Goal: Transaction & Acquisition: Purchase product/service

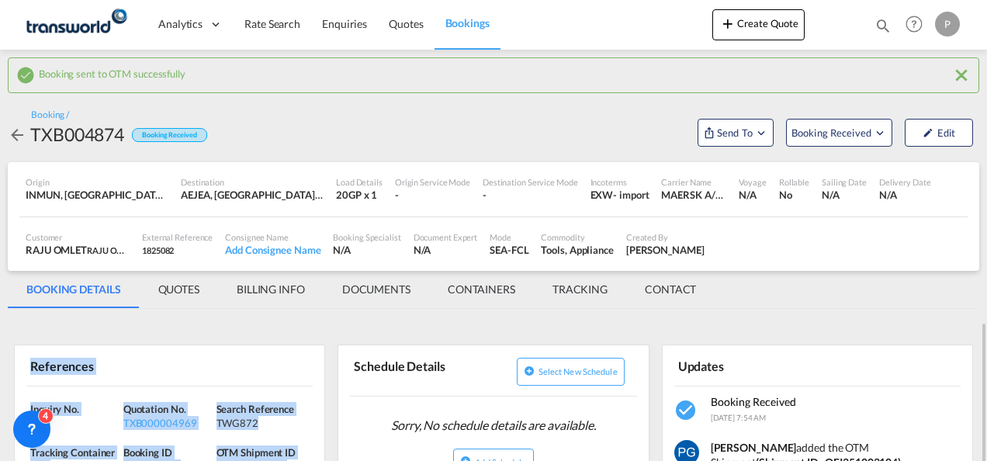
scroll to position [233, 0]
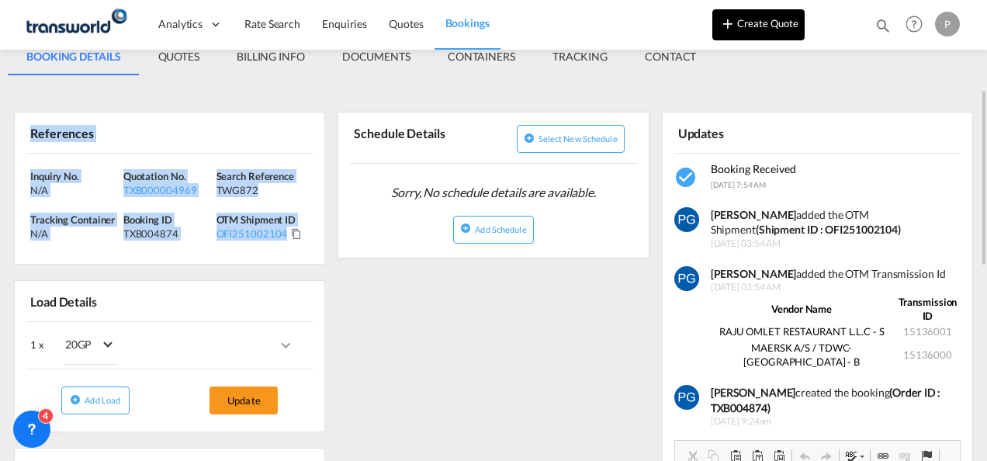
click at [750, 30] on button "Create Quote" at bounding box center [759, 24] width 92 height 31
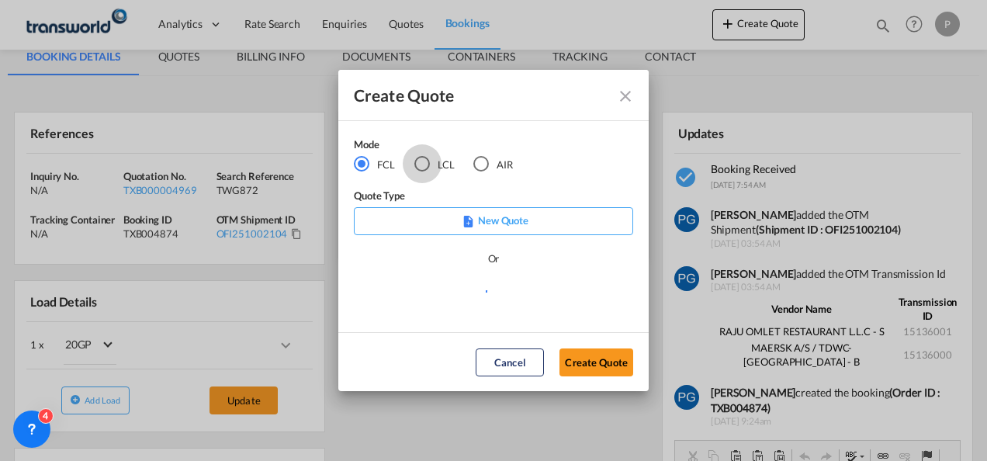
click at [421, 165] on div "LCL" at bounding box center [423, 164] width 16 height 16
click at [595, 364] on button "Create Quote" at bounding box center [597, 363] width 74 height 28
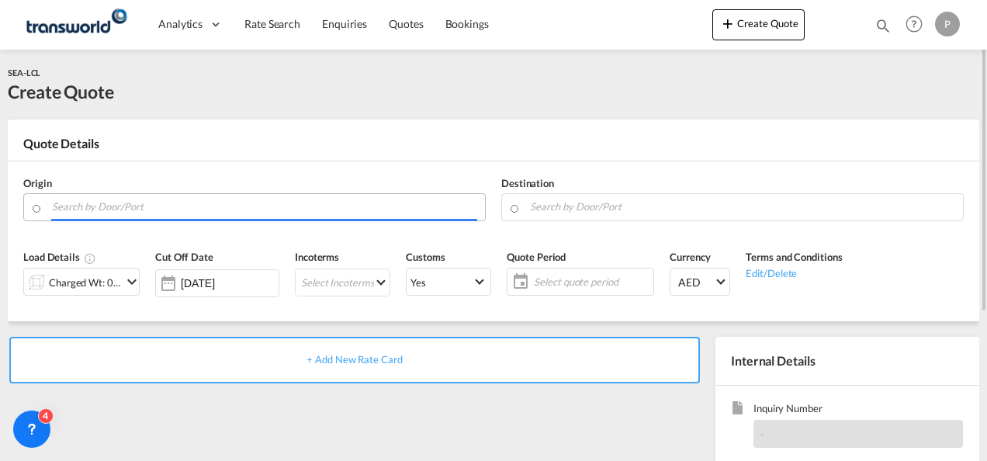
click at [189, 208] on input "Search by Door/Port" at bounding box center [264, 206] width 425 height 27
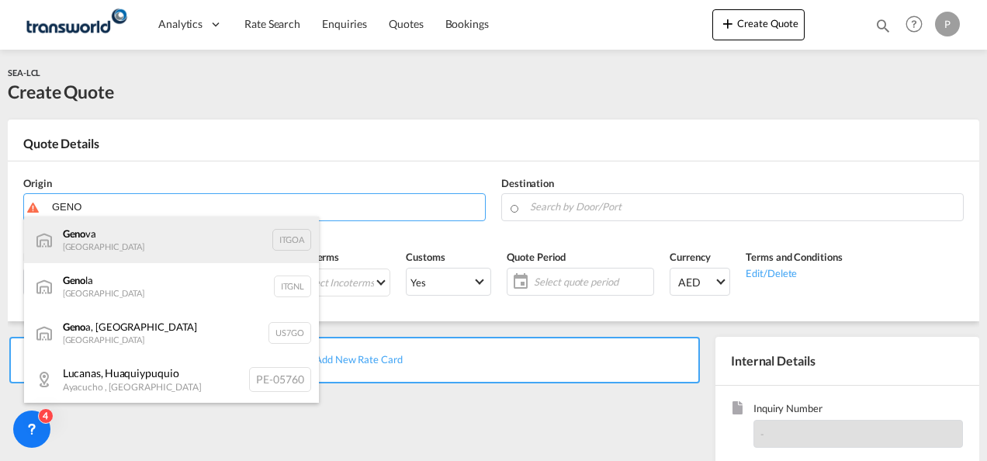
click at [167, 250] on div "Geno va [GEOGRAPHIC_DATA] ITGOA" at bounding box center [171, 240] width 295 height 47
type input "[GEOGRAPHIC_DATA], [GEOGRAPHIC_DATA]"
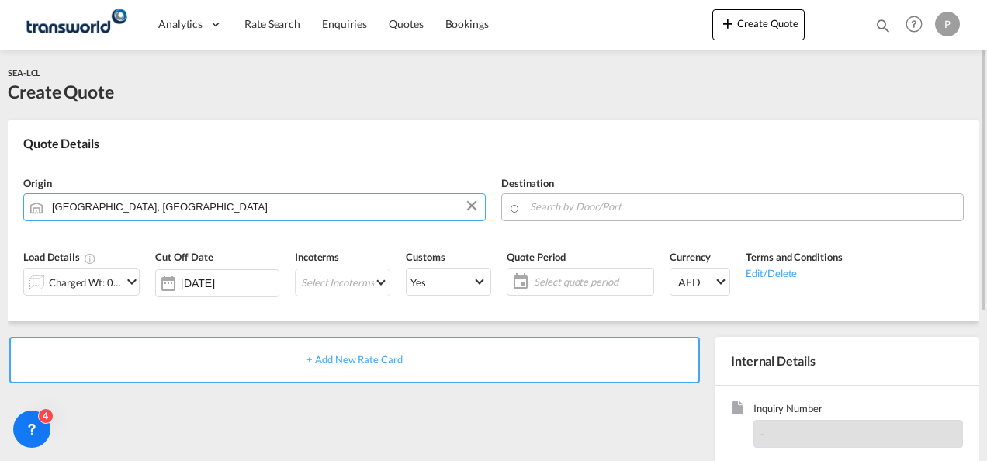
click at [602, 207] on input "Search by Door/Port" at bounding box center [742, 206] width 425 height 27
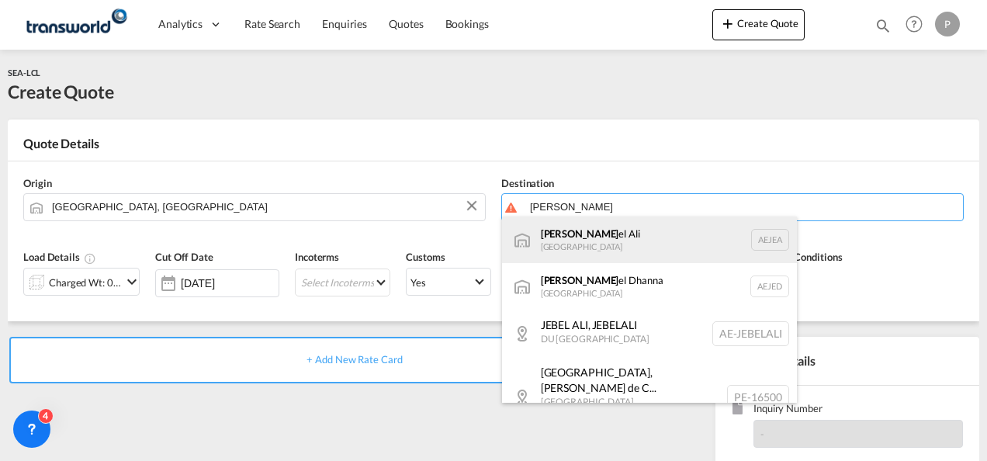
click at [599, 241] on div "[PERSON_NAME] el Ali [GEOGRAPHIC_DATA] [GEOGRAPHIC_DATA]" at bounding box center [649, 240] width 295 height 47
type input "[GEOGRAPHIC_DATA], [GEOGRAPHIC_DATA]"
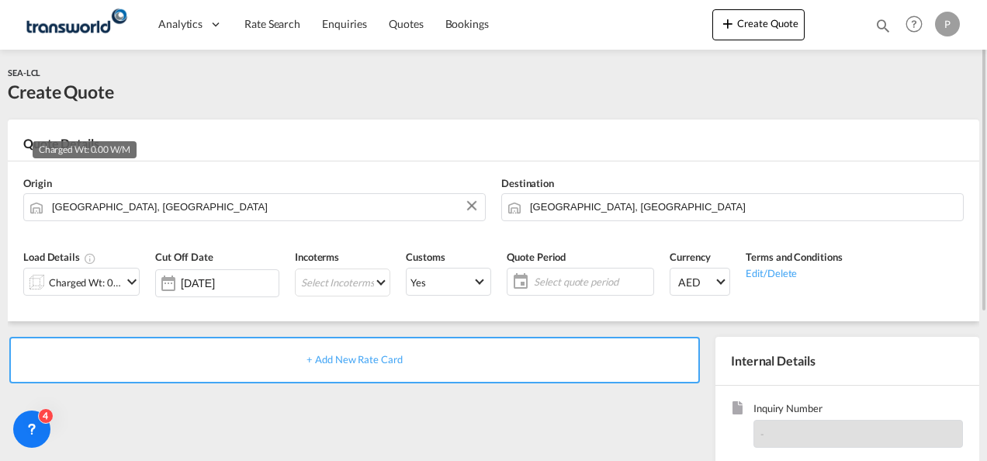
click at [90, 286] on div "Charged Wt: 0.00 W/M" at bounding box center [85, 283] width 73 height 22
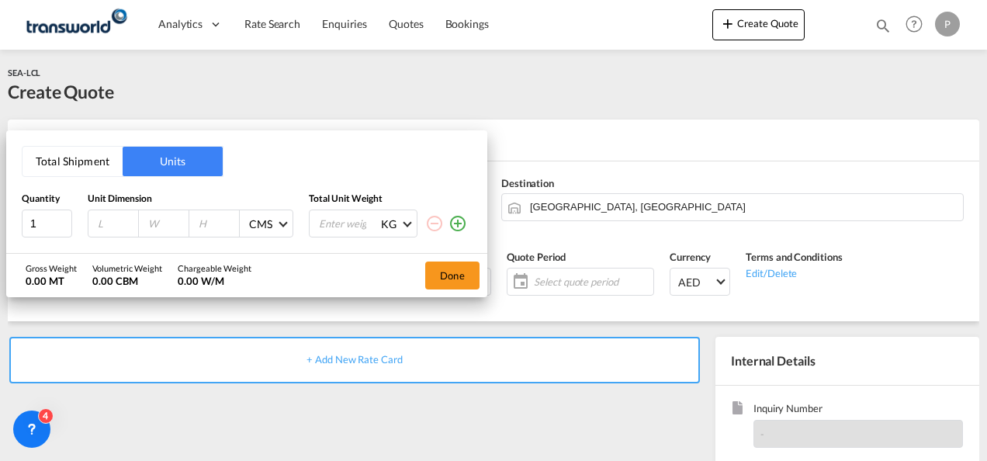
click at [70, 158] on button "Total Shipment" at bounding box center [73, 161] width 100 height 29
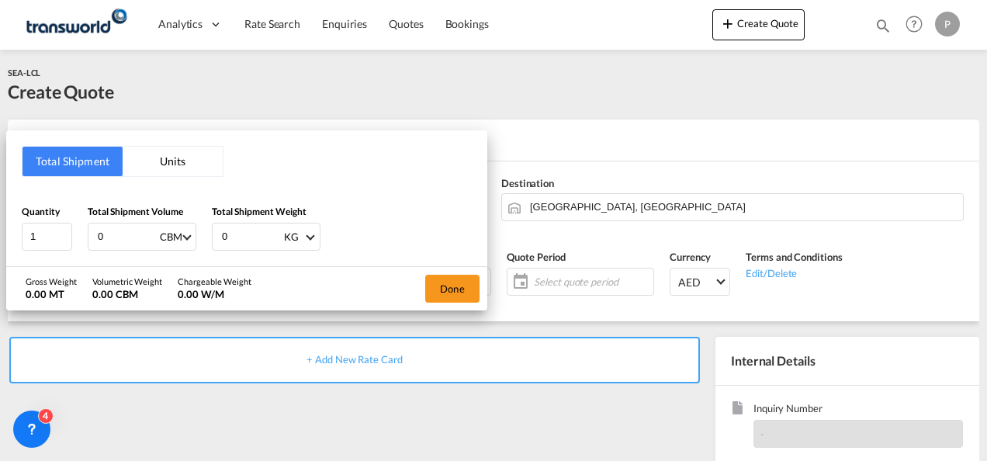
click at [127, 235] on input "0" at bounding box center [127, 237] width 62 height 26
type input "4.3"
click at [254, 235] on input "0" at bounding box center [251, 237] width 62 height 26
type input "4315"
click at [472, 280] on button "Done" at bounding box center [452, 289] width 54 height 28
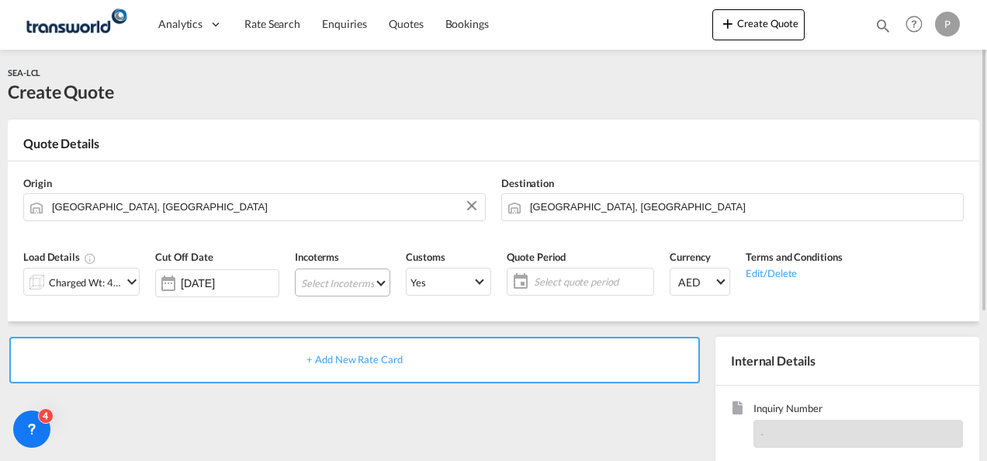
click at [306, 279] on md-select "Select Incoterms DPU - export Delivery at Place Unloaded CIP - import Carriage …" at bounding box center [342, 283] width 95 height 28
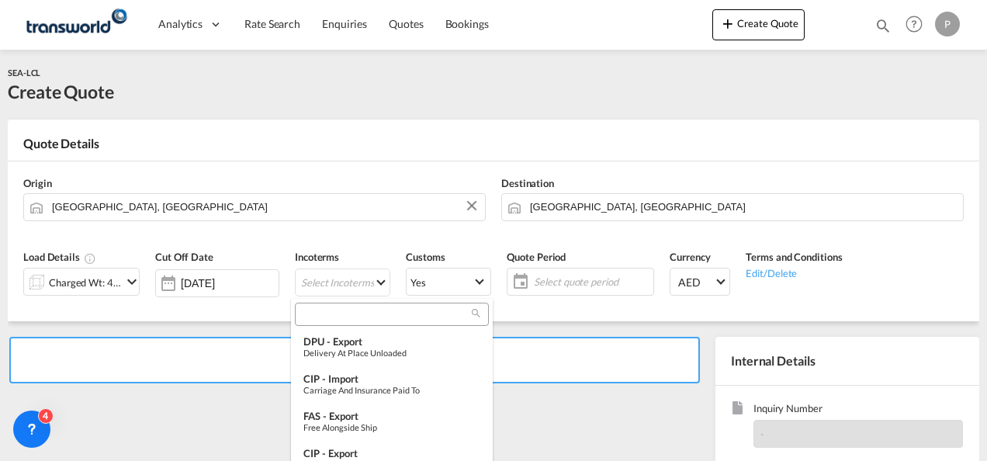
click at [321, 312] on input "search" at bounding box center [386, 314] width 172 height 14
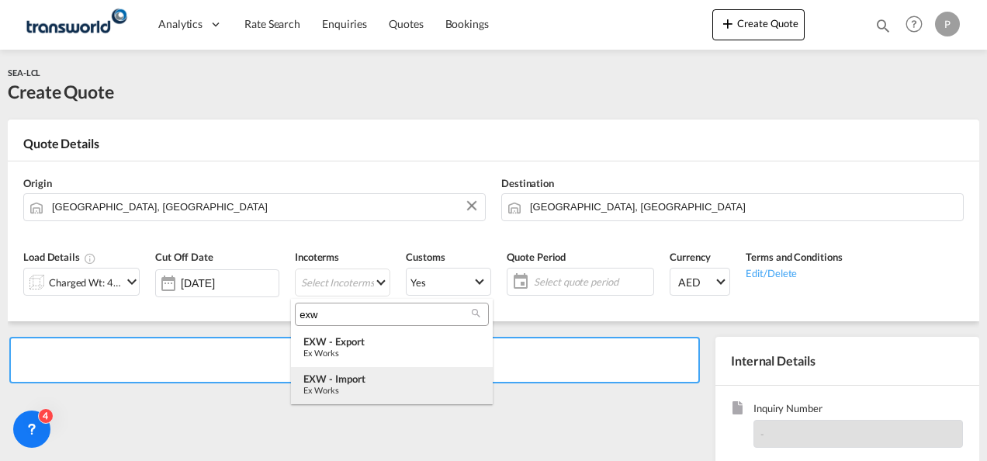
type input "exw"
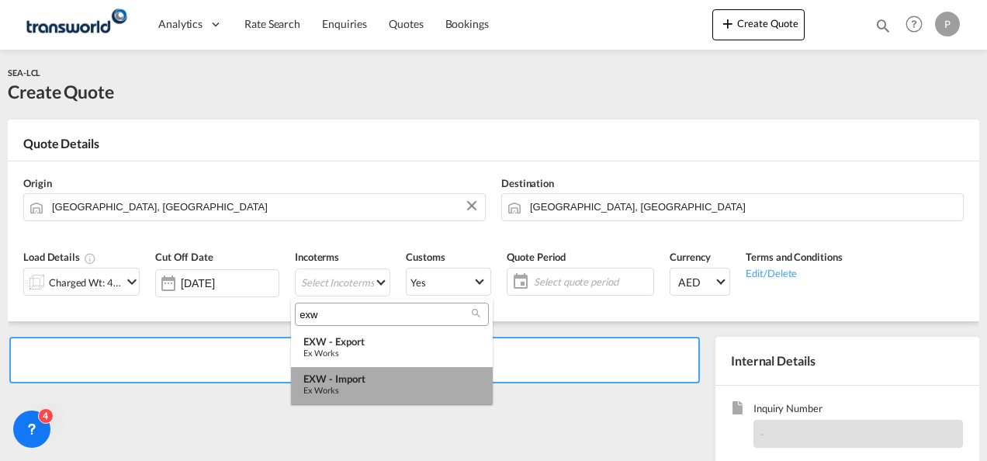
click at [334, 383] on div "EXW - import" at bounding box center [392, 379] width 177 height 12
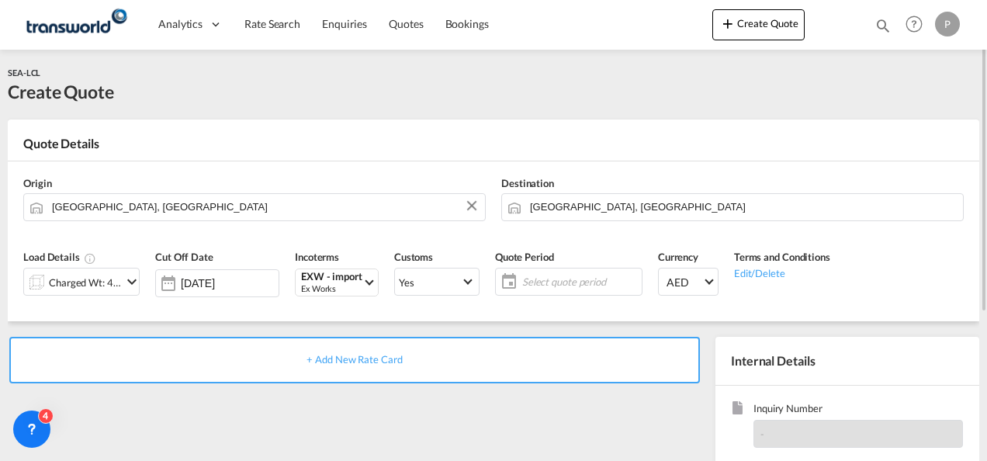
click at [562, 279] on span "Select quote period" at bounding box center [580, 282] width 116 height 14
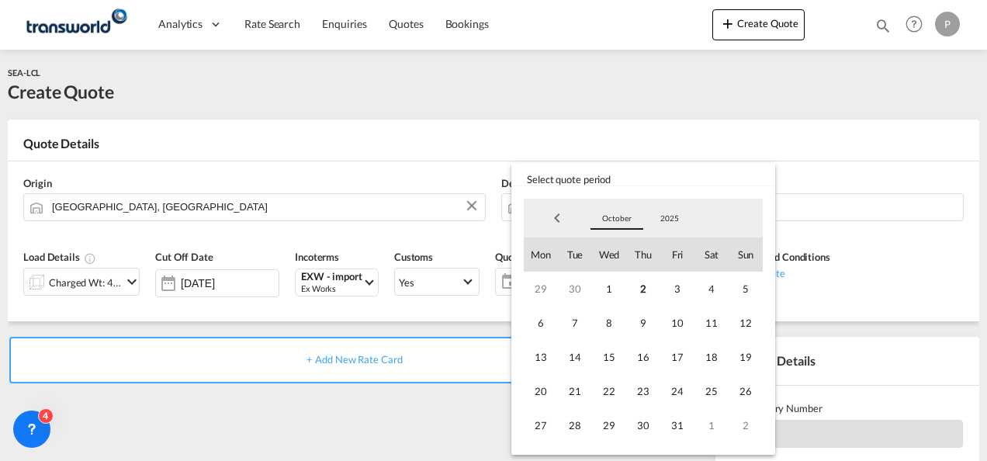
click at [609, 220] on span "October" at bounding box center [617, 218] width 50 height 11
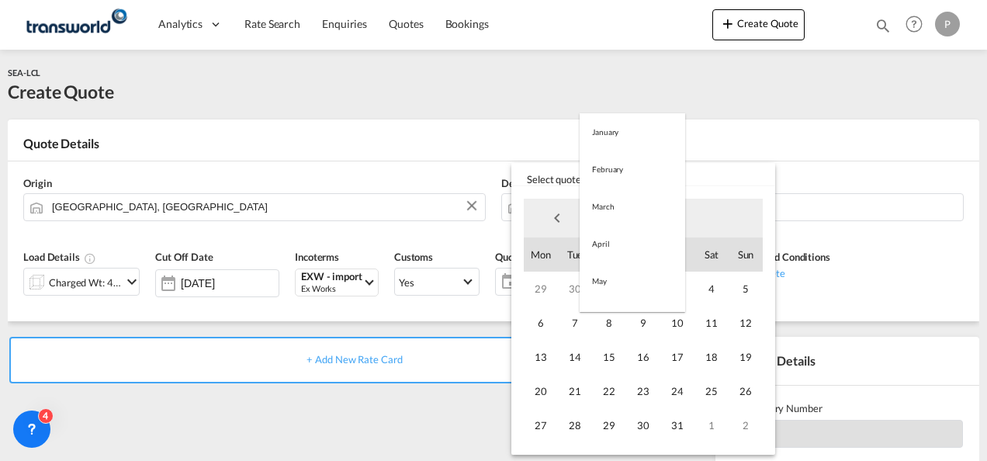
scroll to position [248, 0]
click at [610, 186] on md-option "September" at bounding box center [633, 181] width 106 height 37
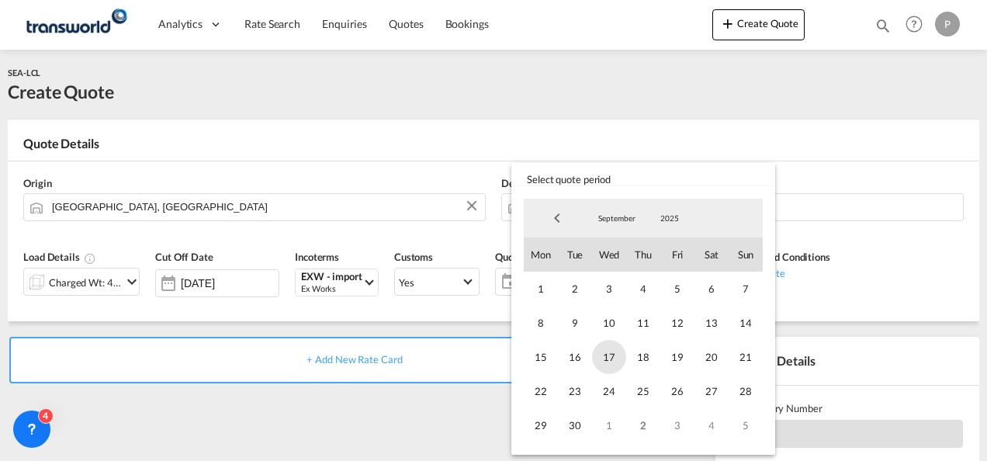
click at [597, 352] on span "17" at bounding box center [609, 357] width 34 height 34
click at [564, 429] on span "30" at bounding box center [575, 425] width 34 height 34
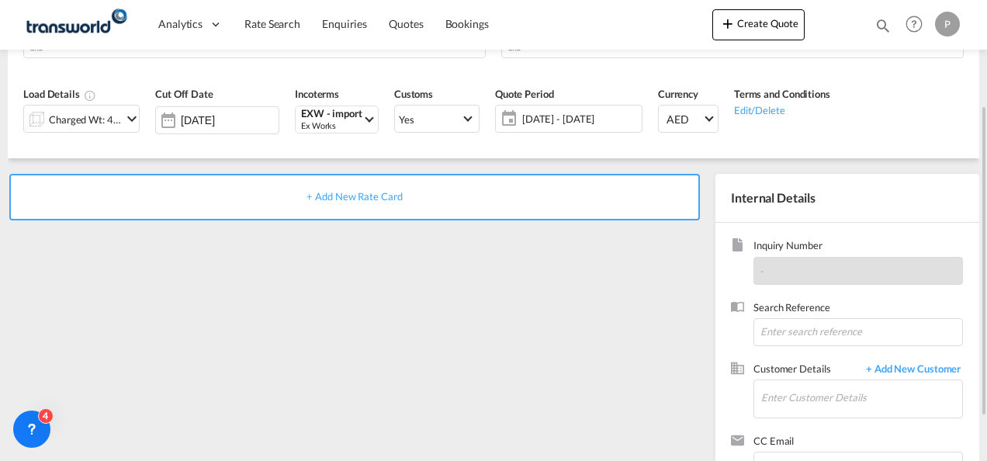
scroll to position [165, 0]
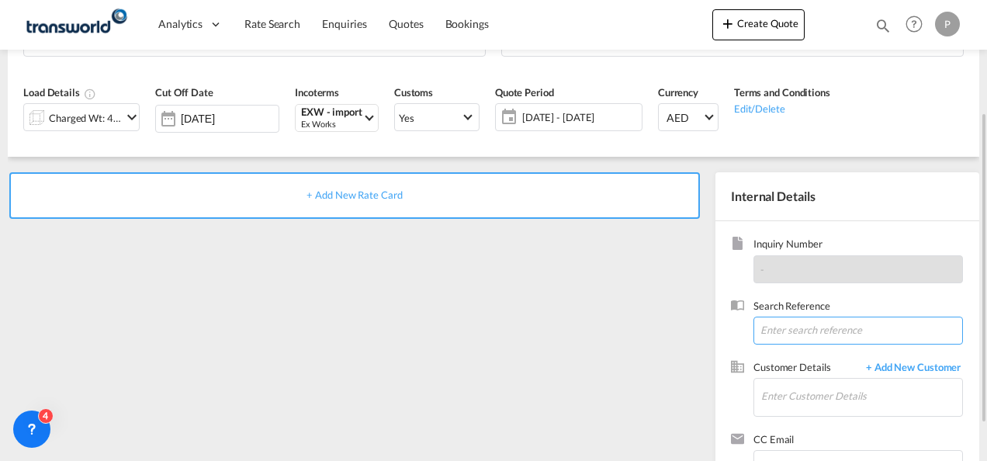
click at [785, 329] on input at bounding box center [859, 331] width 210 height 28
type input "TWG910"
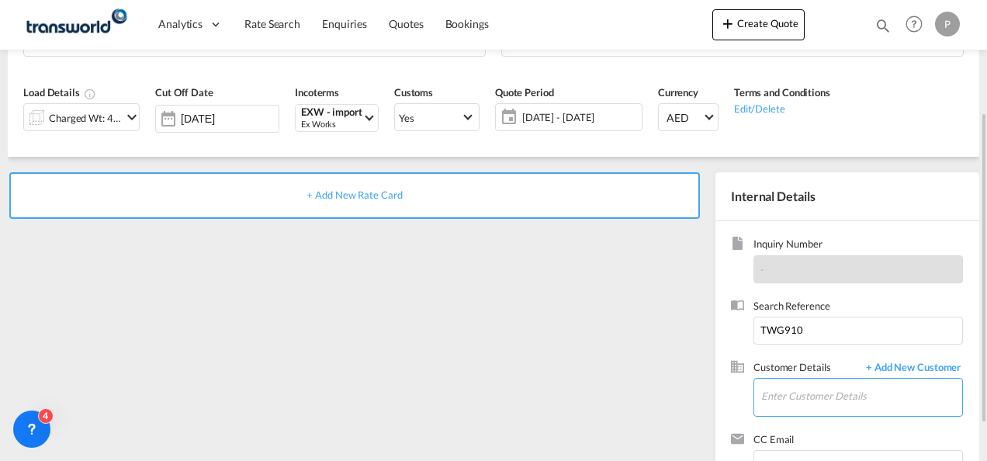
click at [779, 394] on input "Enter Customer Details" at bounding box center [862, 396] width 201 height 35
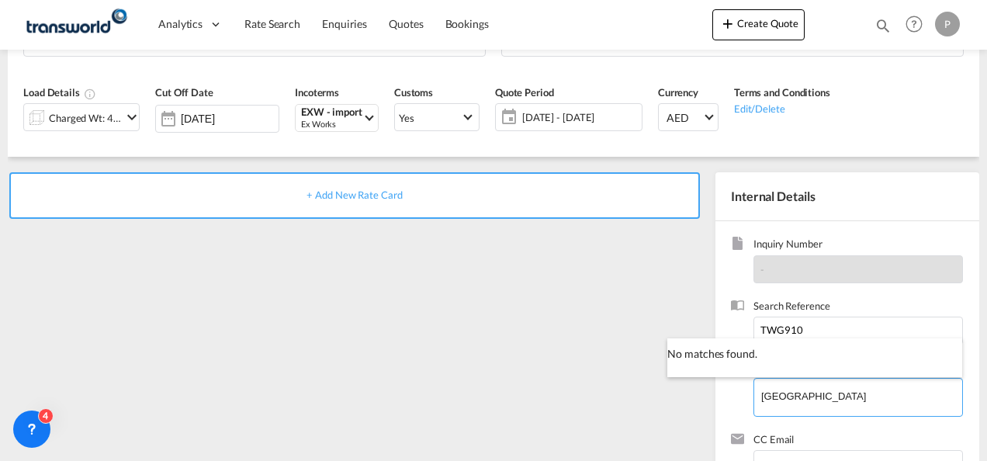
type input "[GEOGRAPHIC_DATA]"
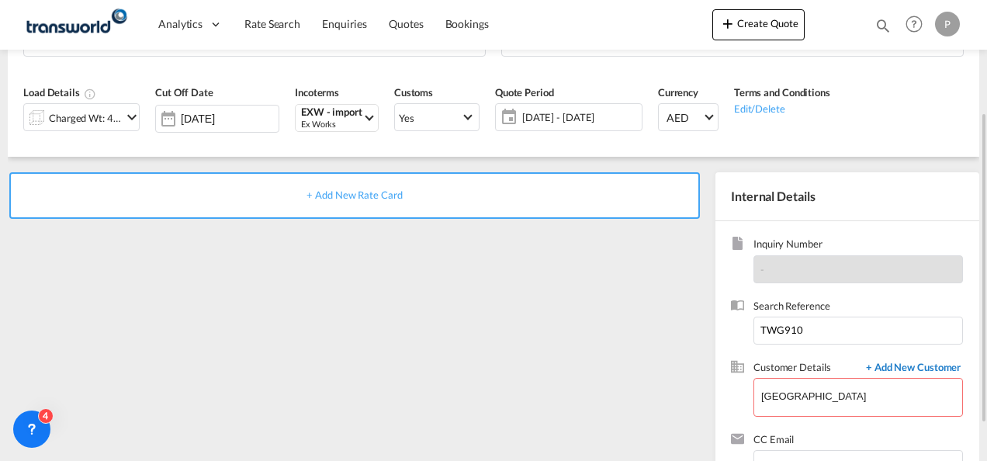
click at [883, 370] on span "+ Add New Customer" at bounding box center [911, 369] width 105 height 18
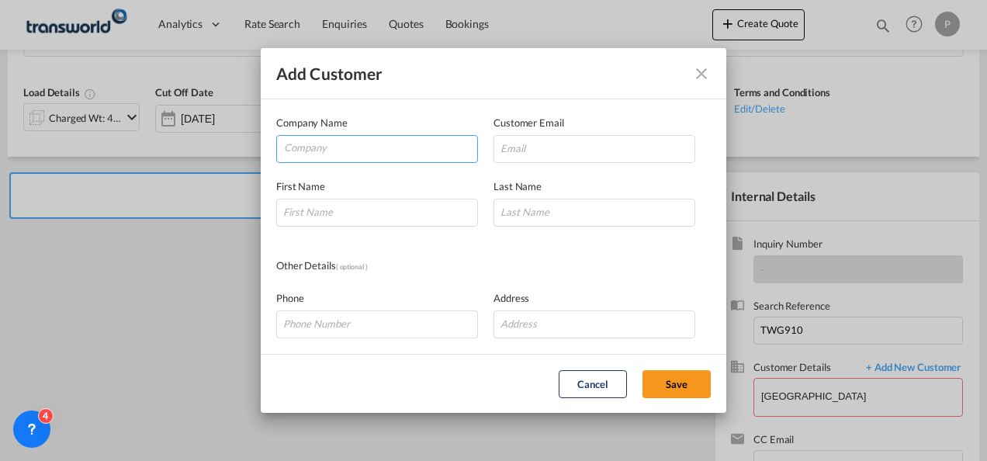
click at [414, 152] on input "Company" at bounding box center [380, 147] width 193 height 23
type input "[GEOGRAPHIC_DATA]"
